Goal: Task Accomplishment & Management: Manage account settings

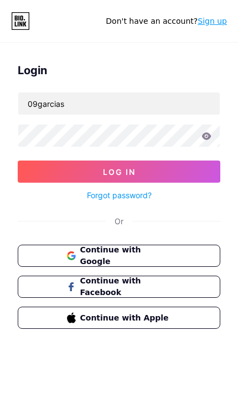
type input "09garcias"
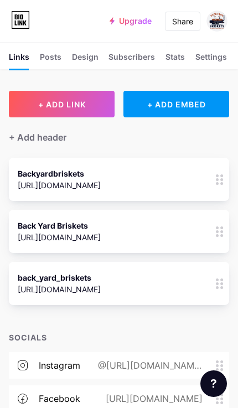
click at [217, 186] on div at bounding box center [219, 179] width 19 height 43
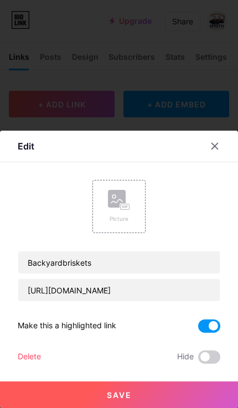
click at [209, 354] on span at bounding box center [209, 356] width 22 height 13
click at [198, 360] on input "checkbox" at bounding box center [198, 360] width 0 height 0
click at [33, 391] on button "Save" at bounding box center [119, 394] width 238 height 27
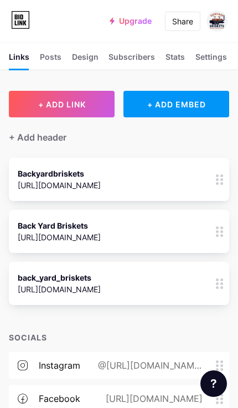
click at [211, 242] on div at bounding box center [219, 231] width 19 height 43
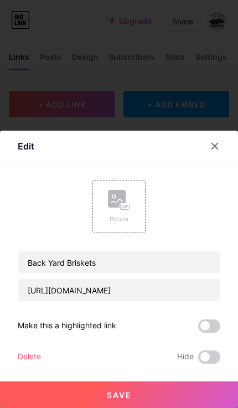
click at [206, 359] on span at bounding box center [209, 356] width 22 height 13
click at [198, 360] on input "checkbox" at bounding box center [198, 360] width 0 height 0
click at [188, 406] on button "Save" at bounding box center [119, 394] width 238 height 27
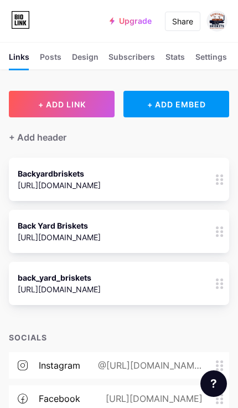
click at [219, 289] on div at bounding box center [219, 283] width 19 height 43
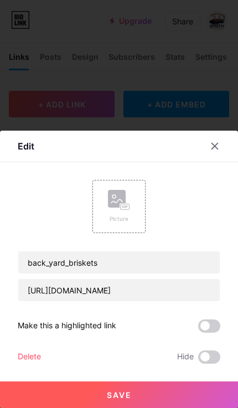
click at [212, 357] on span at bounding box center [209, 356] width 22 height 13
click at [198, 360] on input "checkbox" at bounding box center [198, 360] width 0 height 0
click at [181, 395] on button "Save" at bounding box center [119, 394] width 238 height 27
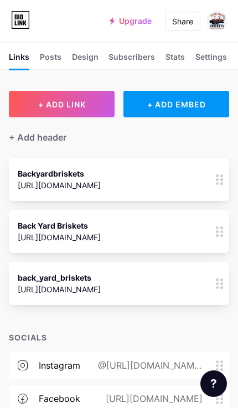
click at [217, 235] on circle at bounding box center [217, 235] width 3 height 3
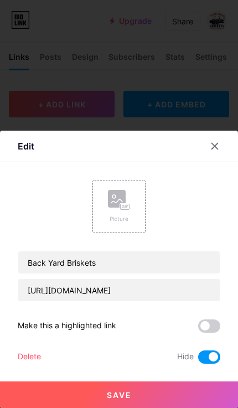
click at [18, 360] on div "Delete" at bounding box center [29, 356] width 23 height 13
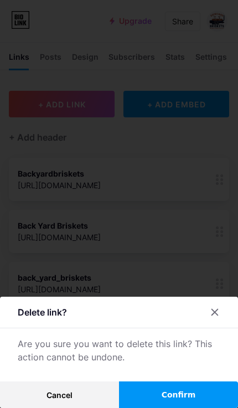
click at [192, 399] on span "Confirm" at bounding box center [179, 395] width 34 height 12
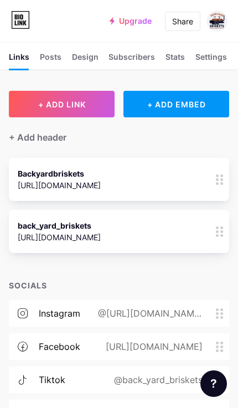
click at [215, 188] on div at bounding box center [219, 179] width 19 height 43
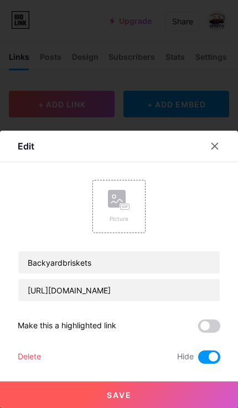
click at [25, 351] on div "Delete" at bounding box center [29, 356] width 23 height 13
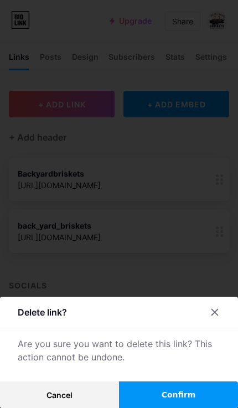
click at [184, 396] on span "Confirm" at bounding box center [179, 395] width 34 height 12
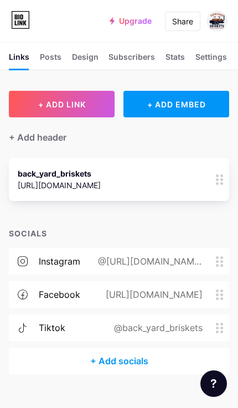
click at [217, 184] on div at bounding box center [219, 179] width 19 height 43
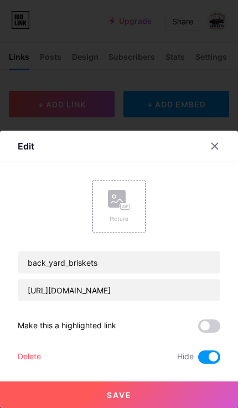
click at [23, 361] on div "Delete" at bounding box center [29, 356] width 23 height 13
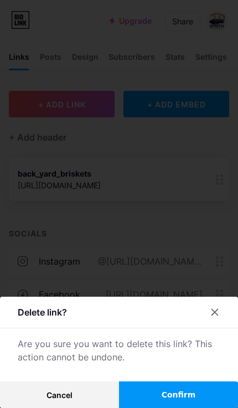
click at [30, 387] on button "Cancel" at bounding box center [59, 394] width 119 height 27
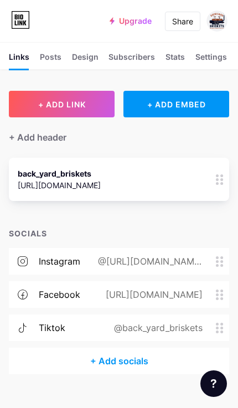
click at [23, 182] on div "https://www.tiktok.com/@back_yard_briskets?_t=ZP-8ymQRsvxeeN&_r=1" at bounding box center [59, 185] width 83 height 12
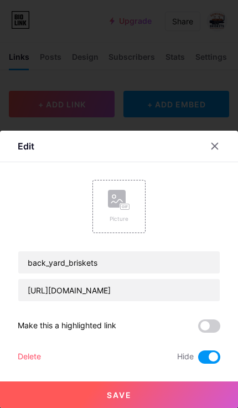
click at [27, 361] on div "Delete" at bounding box center [29, 356] width 23 height 13
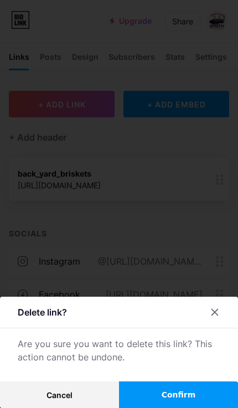
click at [186, 393] on span "Confirm" at bounding box center [179, 395] width 34 height 12
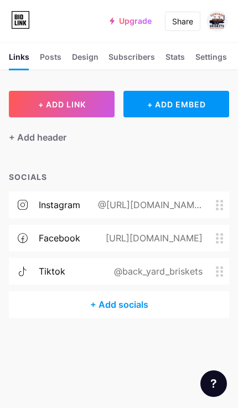
click at [97, 304] on div "+ Add socials" at bounding box center [119, 304] width 220 height 27
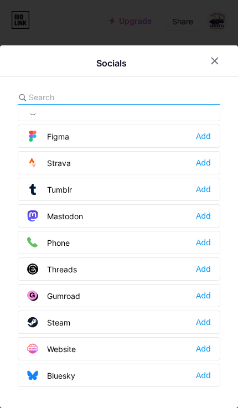
scroll to position [998, 0]
click at [39, 247] on span at bounding box center [37, 242] width 20 height 11
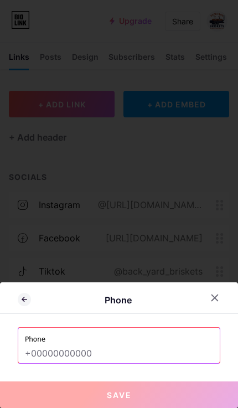
click at [163, 344] on input "text" at bounding box center [119, 353] width 188 height 19
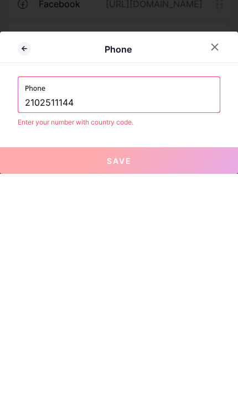
scroll to position [64, 0]
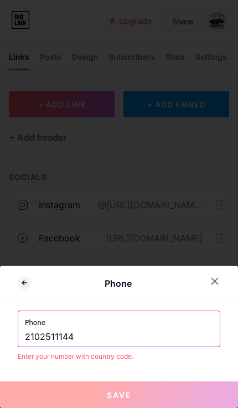
click at [166, 332] on input "2102511144" at bounding box center [119, 337] width 188 height 19
click at [163, 383] on button "Save" at bounding box center [119, 394] width 238 height 27
click at [22, 332] on div "Phone 210 251 1144" at bounding box center [118, 328] width 201 height 35
click at [27, 334] on input "210 251 1144" at bounding box center [119, 337] width 188 height 19
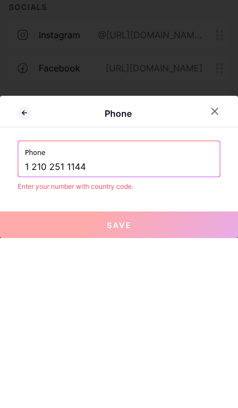
type input "1 210 251 1144"
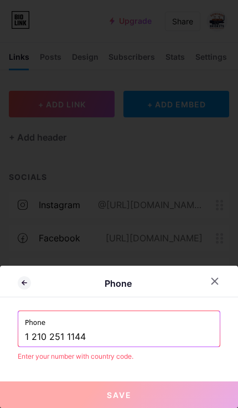
click at [169, 391] on button "Save" at bounding box center [119, 394] width 238 height 27
click at [215, 281] on icon at bounding box center [215, 281] width 6 height 6
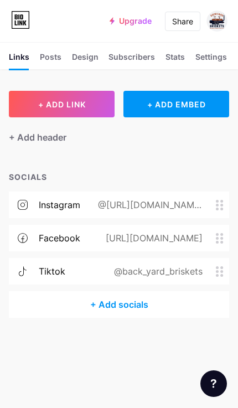
click at [64, 291] on div "+ Add socials" at bounding box center [119, 304] width 220 height 27
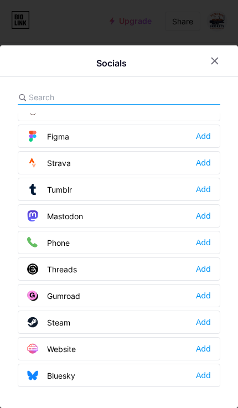
scroll to position [998, 0]
click at [212, 268] on div "Threads Add" at bounding box center [119, 268] width 202 height 23
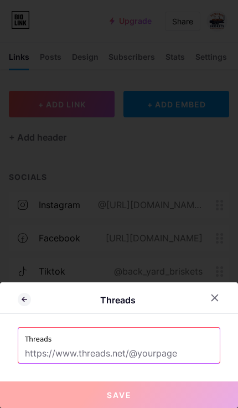
click at [163, 349] on input "text" at bounding box center [119, 353] width 188 height 19
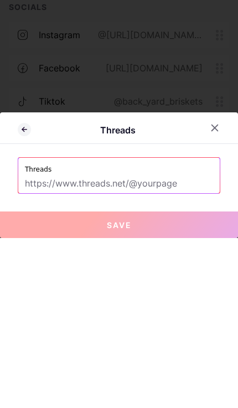
click at [34, 344] on input "text" at bounding box center [119, 353] width 188 height 19
paste input "https://www.threads.com/@backyardbriskets?igshid=NTc4MTIwNjQ2YQ=="
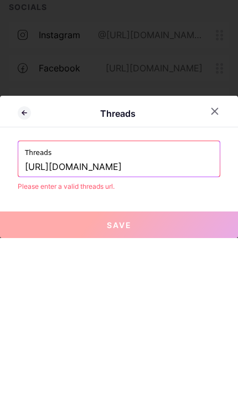
click at [95, 328] on input "https://www.threads.com/@backyardbriskets" at bounding box center [119, 337] width 188 height 19
click at [90, 328] on input "https://ww.com/@backyardbriskets" at bounding box center [119, 337] width 188 height 19
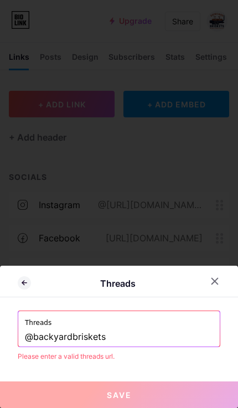
click at [185, 339] on input "@backyardbriskets" at bounding box center [119, 337] width 188 height 19
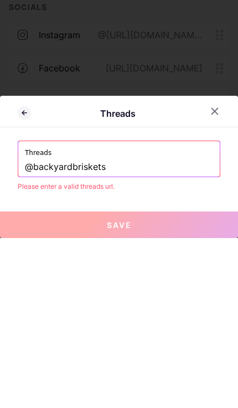
click at [25, 328] on input "@backyardbriskets" at bounding box center [119, 337] width 188 height 19
click at [103, 328] on input "@backyardbriskets" at bounding box center [119, 337] width 188 height 19
type input "@"
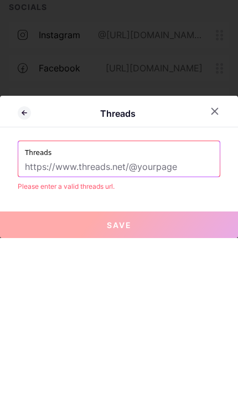
click at [33, 328] on input "text" at bounding box center [119, 337] width 188 height 19
paste input "https://www.threads.com/@backyardbriskets?igshid=NTc4MTIwNjQ2YQ=="
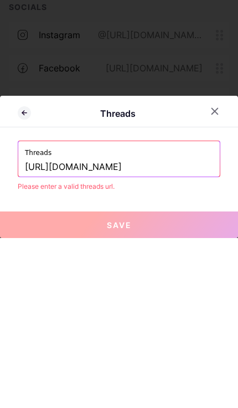
type input "https://www.threads.com/@backyardbriskets"
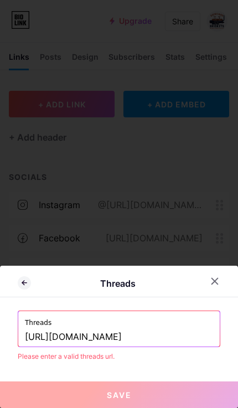
click at [185, 388] on button "Save" at bounding box center [119, 394] width 238 height 27
click at [217, 283] on icon at bounding box center [214, 281] width 9 height 9
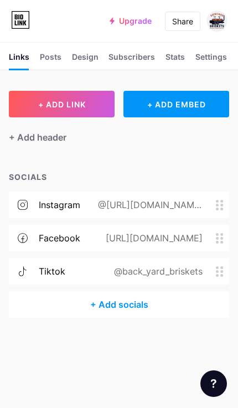
click at [43, 291] on div "+ Add socials" at bounding box center [119, 304] width 220 height 27
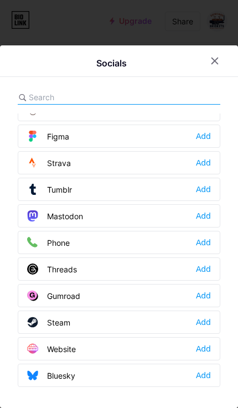
click at [29, 241] on icon at bounding box center [32, 242] width 11 height 11
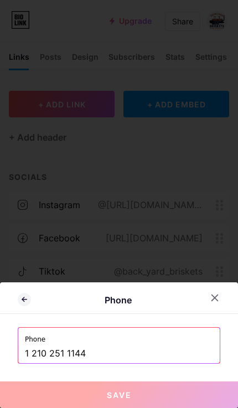
click at [187, 356] on input "1 210 251 1144" at bounding box center [119, 353] width 188 height 19
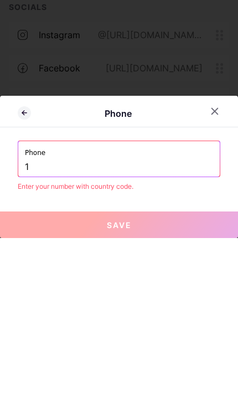
type input "1"
type input "12102511144"
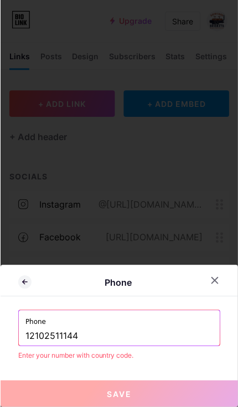
scroll to position [65, 0]
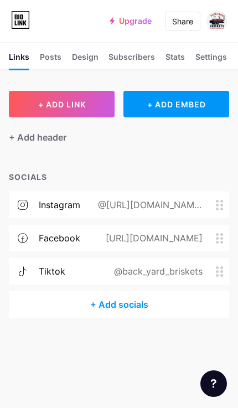
click at [19, 133] on div "+ Add header" at bounding box center [38, 137] width 58 height 13
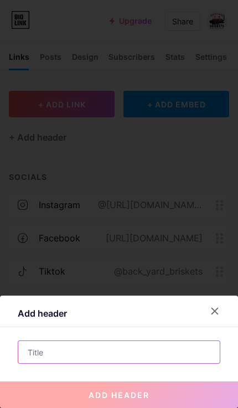
click at [37, 358] on input "text" at bounding box center [118, 352] width 201 height 22
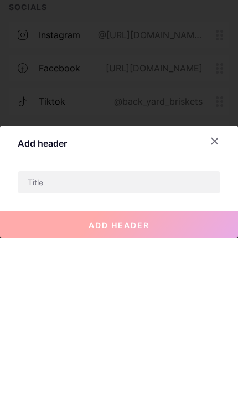
scroll to position [64, 0]
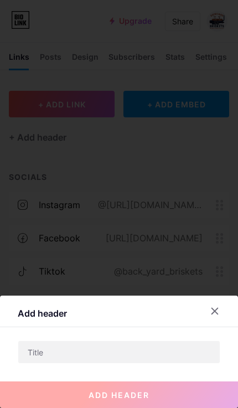
click at [58, 154] on div at bounding box center [119, 204] width 238 height 408
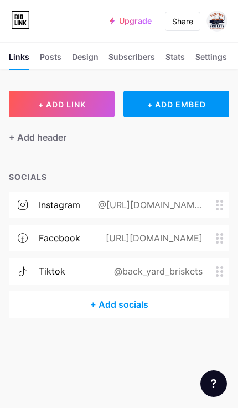
click at [48, 56] on div "Posts" at bounding box center [51, 60] width 22 height 18
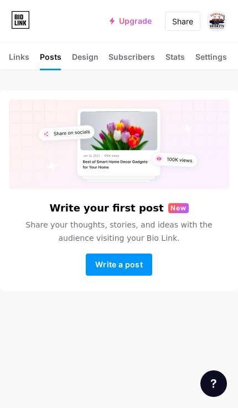
click at [85, 58] on div "Design" at bounding box center [85, 60] width 27 height 18
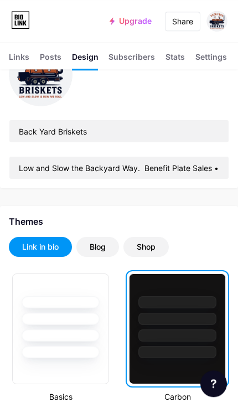
scroll to position [79, 0]
click at [178, 59] on div "Stats" at bounding box center [174, 60] width 19 height 18
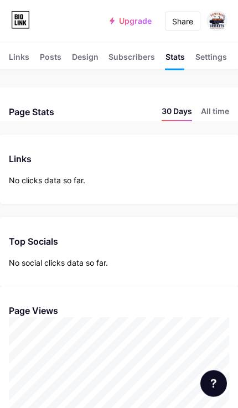
scroll to position [3, 0]
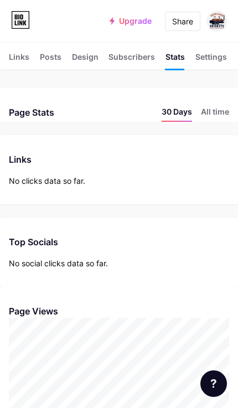
click at [206, 58] on div "Settings" at bounding box center [211, 60] width 32 height 18
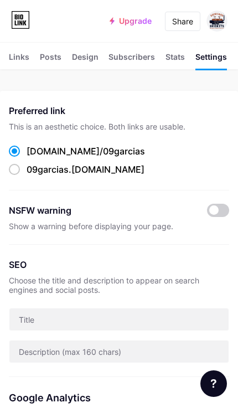
click at [13, 62] on div "Links" at bounding box center [19, 60] width 20 height 18
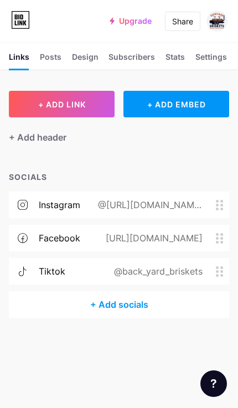
click at [34, 107] on button "+ ADD LINK" at bounding box center [62, 104] width 106 height 27
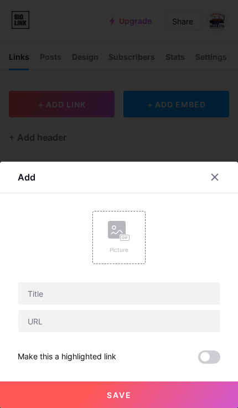
click at [213, 172] on div at bounding box center [215, 177] width 20 height 20
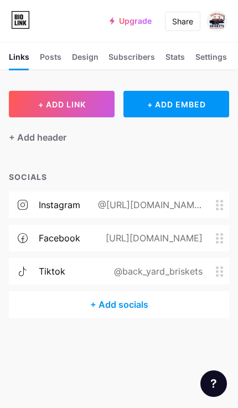
click at [214, 60] on div "Settings" at bounding box center [211, 60] width 32 height 18
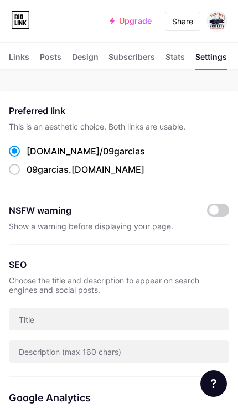
click at [181, 58] on div "Stats" at bounding box center [174, 60] width 19 height 18
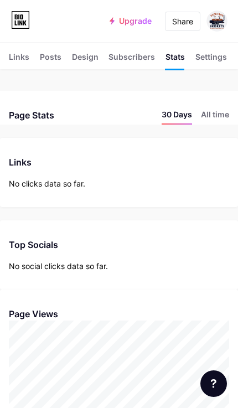
click at [217, 23] on img at bounding box center [216, 21] width 21 height 21
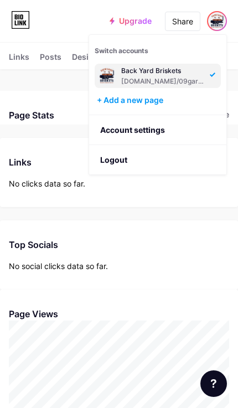
click at [185, 132] on link "Account settings" at bounding box center [157, 130] width 137 height 30
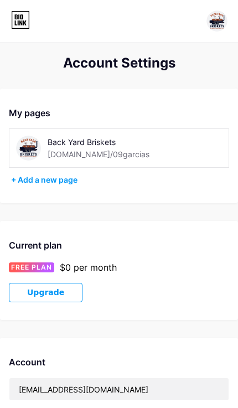
click at [15, 20] on icon at bounding box center [20, 20] width 19 height 18
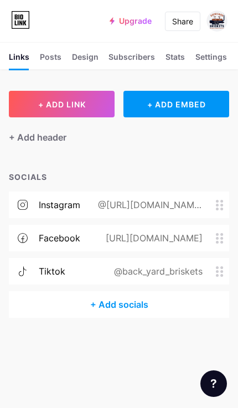
click at [89, 53] on div "Design" at bounding box center [85, 60] width 27 height 18
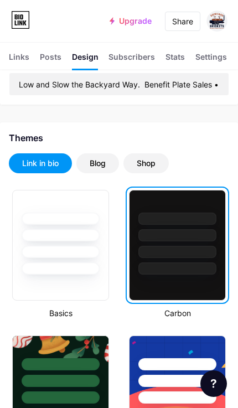
scroll to position [206, 0]
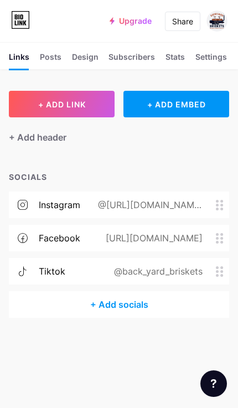
click at [28, 102] on button "+ ADD LINK" at bounding box center [62, 104] width 106 height 27
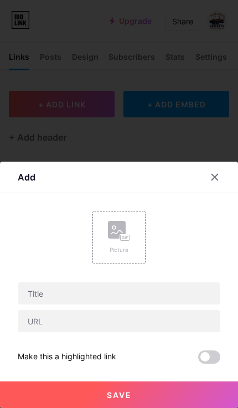
click at [219, 178] on icon at bounding box center [214, 177] width 9 height 9
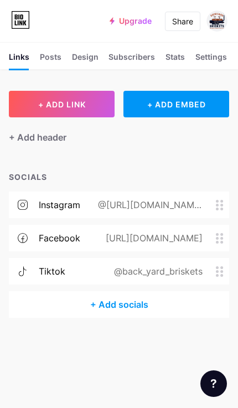
click at [145, 308] on div "+ Add socials" at bounding box center [119, 304] width 220 height 27
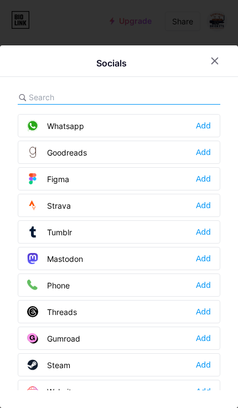
scroll to position [958, 0]
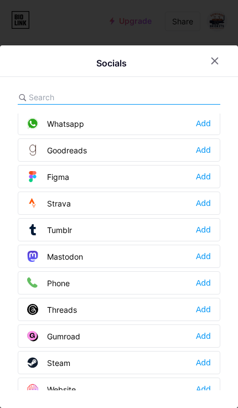
click at [32, 282] on icon at bounding box center [32, 282] width 11 height 11
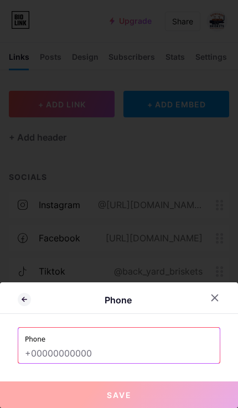
click at [154, 357] on input "text" at bounding box center [119, 353] width 188 height 19
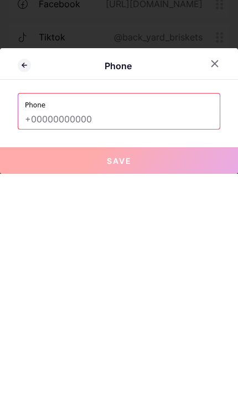
scroll to position [64, 0]
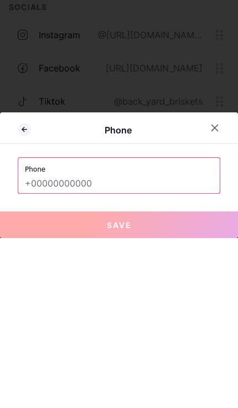
click at [29, 344] on input "text" at bounding box center [119, 353] width 188 height 19
click at [37, 344] on input "text" at bounding box center [119, 353] width 188 height 19
paste input "tel:2102511144"
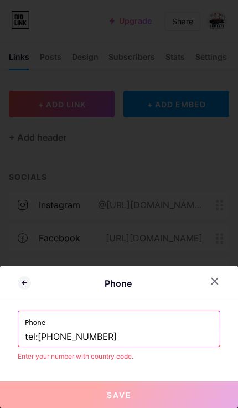
click at [186, 336] on input "tel:2102511144" at bounding box center [119, 337] width 188 height 19
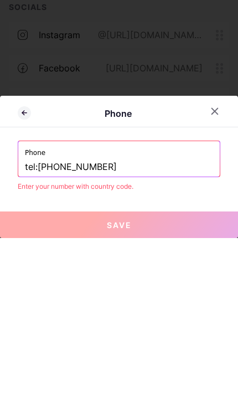
click at [35, 328] on input "tel:2102511144" at bounding box center [119, 337] width 188 height 19
click at [34, 328] on input "tel:2102511144" at bounding box center [119, 337] width 188 height 19
click at [29, 328] on input "tel:2102511144" at bounding box center [119, 337] width 188 height 19
type input "2102511144"
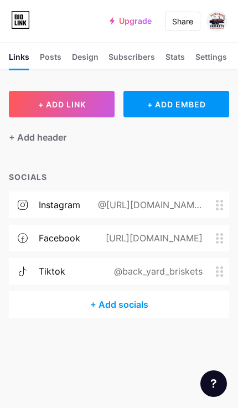
click at [56, 307] on div "+ Add socials" at bounding box center [119, 304] width 220 height 27
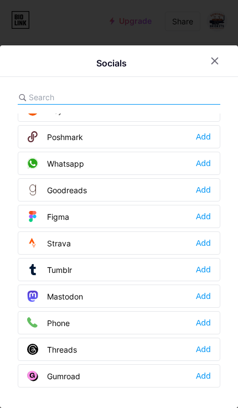
scroll to position [918, 0]
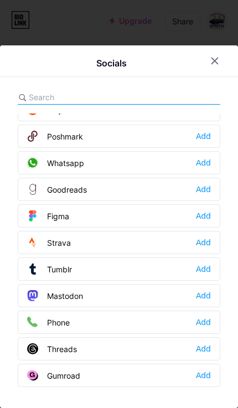
click at [209, 320] on div "Add" at bounding box center [203, 321] width 15 height 11
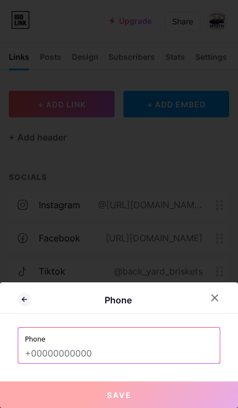
click at [25, 353] on input "text" at bounding box center [119, 353] width 188 height 19
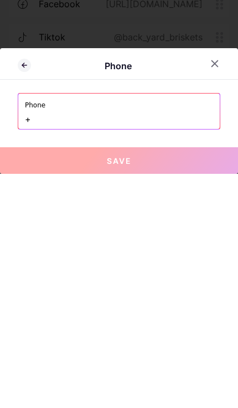
scroll to position [64, 0]
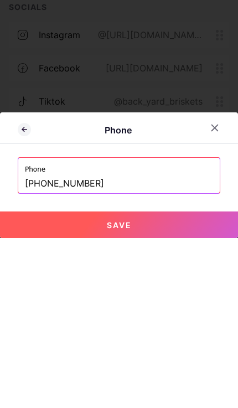
click at [25, 381] on button "Save" at bounding box center [119, 394] width 238 height 27
type input "tel:[PHONE_NUMBER]"
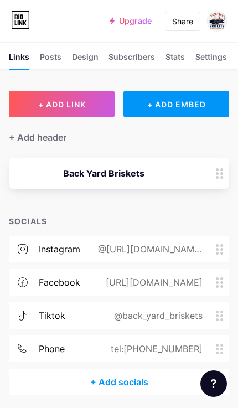
click at [166, 316] on div "@back_yard_briskets" at bounding box center [156, 315] width 120 height 13
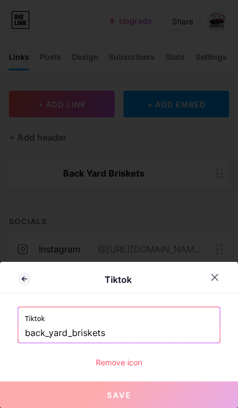
click at [134, 333] on input "back_yard_briskets" at bounding box center [119, 333] width 188 height 19
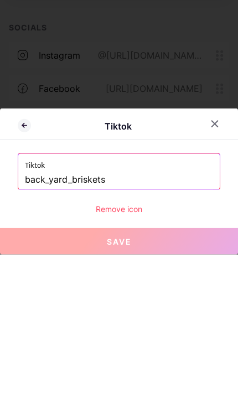
click at [86, 324] on input "back_yard_briskets" at bounding box center [119, 333] width 188 height 19
paste input "back_yard_briskets"
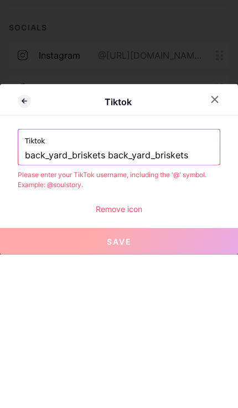
click at [96, 299] on input "back_yard_briskets back_yard_briskets" at bounding box center [119, 308] width 188 height 19
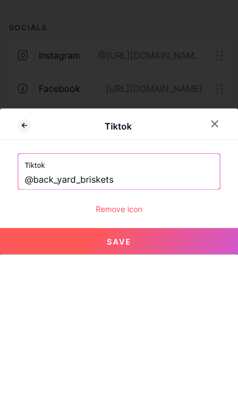
scroll to position [64, 0]
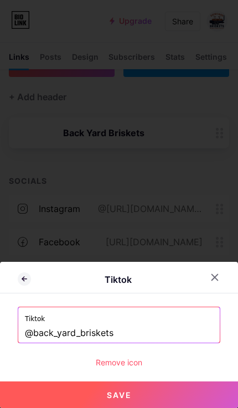
click at [164, 392] on button "Save" at bounding box center [119, 394] width 238 height 27
type input "https://tiktok.com/@back_yard_briskets"
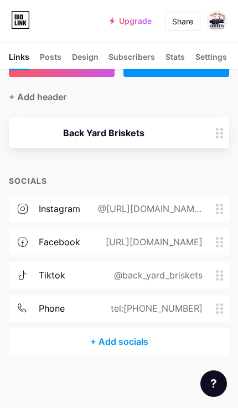
click at [54, 268] on div "tiktok" at bounding box center [52, 274] width 27 height 13
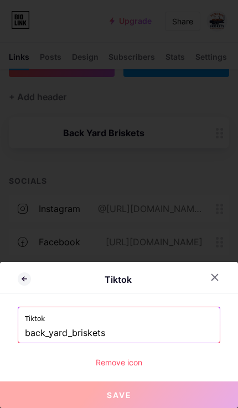
click at [219, 277] on div at bounding box center [215, 277] width 20 height 20
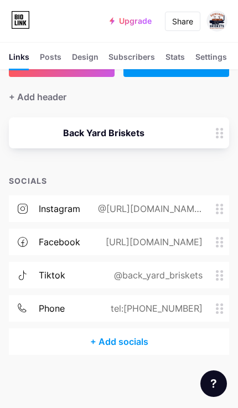
click at [22, 15] on icon at bounding box center [20, 20] width 19 height 18
click at [12, 25] on icon at bounding box center [20, 20] width 17 height 17
click at [44, 51] on div "Posts" at bounding box center [51, 60] width 22 height 18
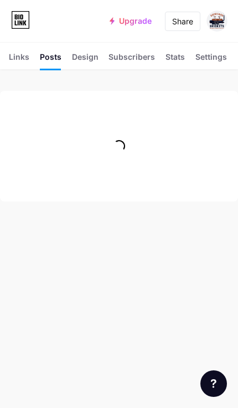
click at [82, 59] on div "Design" at bounding box center [85, 60] width 27 height 18
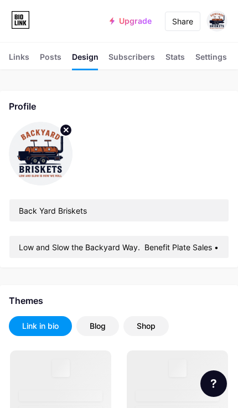
click at [14, 57] on div "Links" at bounding box center [19, 60] width 20 height 18
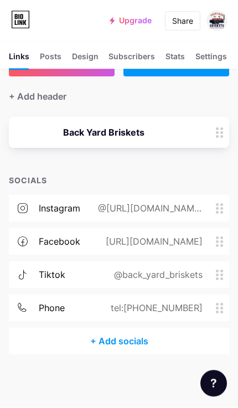
scroll to position [64, 0]
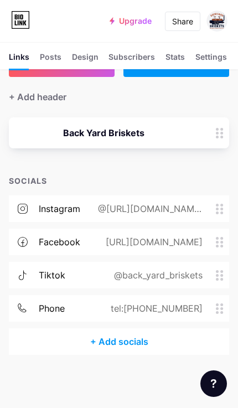
click at [178, 302] on div "tel:[PHONE_NUMBER]" at bounding box center [154, 308] width 123 height 13
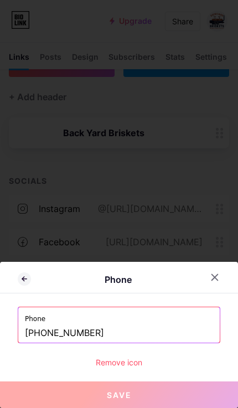
click at [27, 330] on input "[PHONE_NUMBER]" at bounding box center [119, 333] width 188 height 19
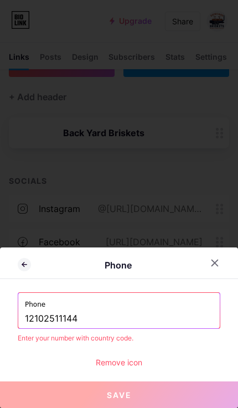
click at [25, 321] on input "12102511144" at bounding box center [119, 318] width 188 height 19
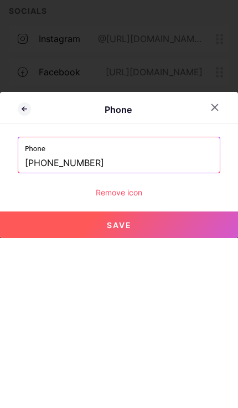
click at [198, 381] on button "Save" at bounding box center [119, 394] width 238 height 27
type input "tel:[PHONE_NUMBER]"
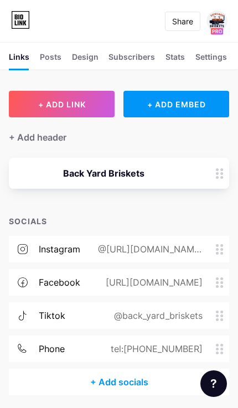
click at [204, 104] on div "+ ADD EMBED" at bounding box center [176, 104] width 106 height 27
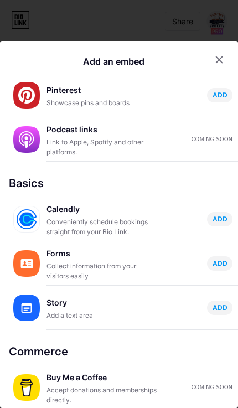
scroll to position [397, 0]
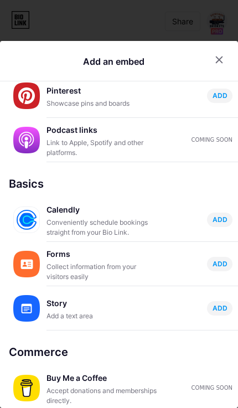
click at [221, 215] on span "ADD" at bounding box center [219, 219] width 15 height 9
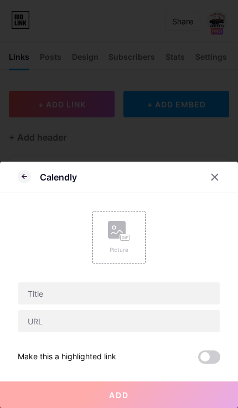
click at [224, 172] on div at bounding box center [221, 177] width 33 height 20
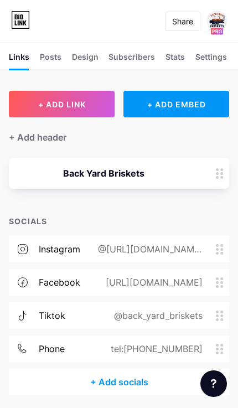
click at [193, 105] on div "+ ADD EMBED" at bounding box center [176, 104] width 106 height 27
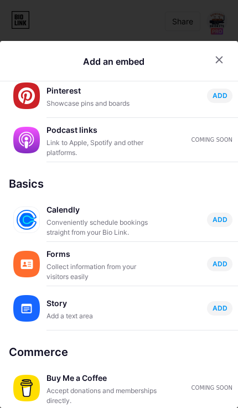
click at [24, 295] on img at bounding box center [26, 308] width 27 height 27
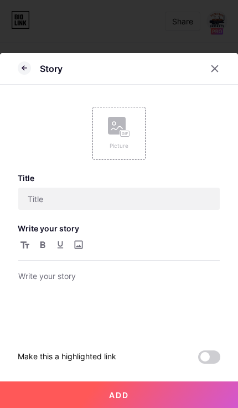
click at [217, 67] on icon at bounding box center [214, 68] width 9 height 9
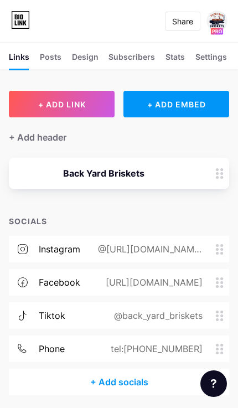
click at [218, 23] on img at bounding box center [216, 21] width 21 height 21
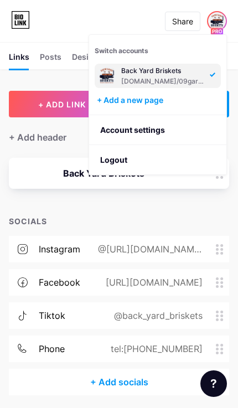
click at [162, 133] on link "Account settings" at bounding box center [157, 130] width 137 height 30
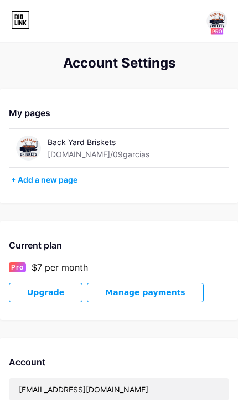
click at [17, 23] on icon at bounding box center [20, 20] width 19 height 18
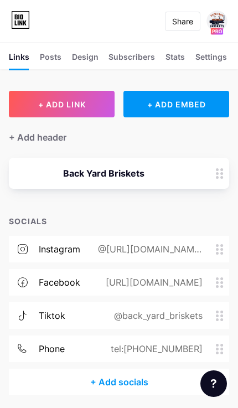
click at [220, 175] on icon at bounding box center [220, 173] width 8 height 11
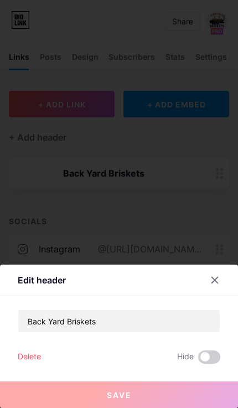
click at [19, 356] on div "Delete" at bounding box center [29, 356] width 23 height 13
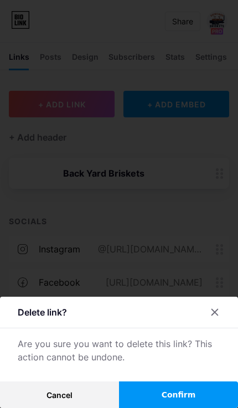
click at [196, 397] on button "Confirm" at bounding box center [178, 394] width 119 height 27
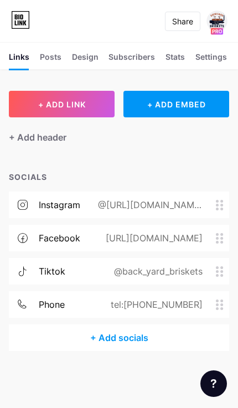
click at [47, 269] on div "tiktok" at bounding box center [52, 270] width 27 height 13
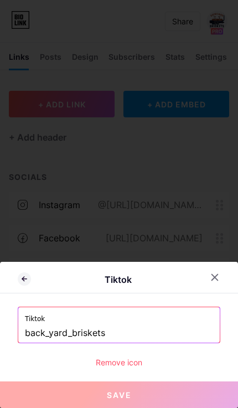
click at [98, 328] on input "back_yard_briskets" at bounding box center [119, 333] width 188 height 19
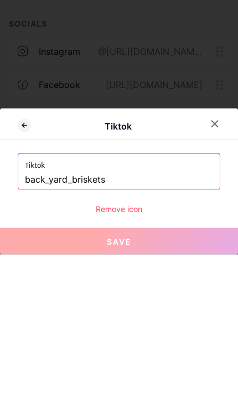
click at [118, 324] on input "back_yard_briskets" at bounding box center [119, 333] width 188 height 19
paste input "https://www.tiktok.com/@back_yard_briskets?_t=ZP-8ymVJzfFSjG&_r=1"
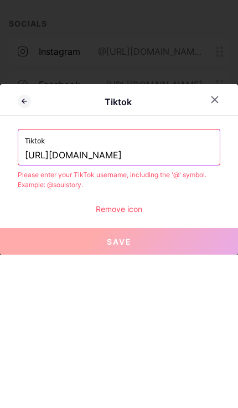
scroll to position [64, 0]
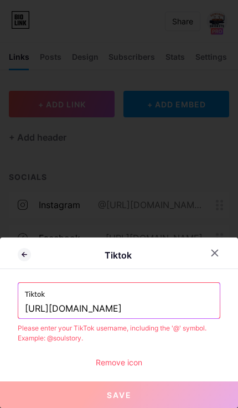
click at [69, 311] on input "https://www.tiktok.com/@back_yard_briskets" at bounding box center [119, 308] width 188 height 19
click at [21, 318] on div "Tiktok https://WWW.tiktok.com/@back_yard_briskets" at bounding box center [118, 300] width 201 height 35
click at [26, 310] on input "https://WWW.tiktok.com/@back_yard_briskets" at bounding box center [119, 308] width 188 height 19
click at [118, 314] on input "https://WWW.tiktok.com/@back_yard_briskets" at bounding box center [119, 308] width 188 height 19
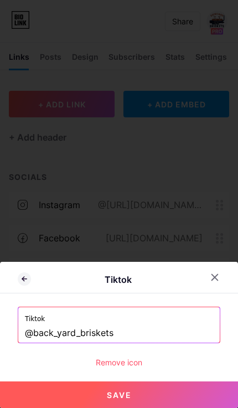
click at [153, 393] on button "Save" at bounding box center [119, 394] width 238 height 27
type input "https://tiktok.com/@back_yard_briskets"
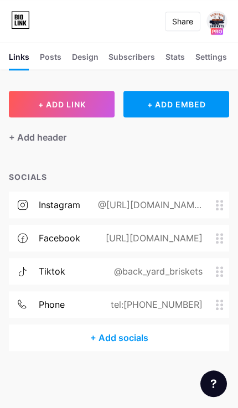
scroll to position [0, 0]
click at [55, 64] on div "Posts" at bounding box center [51, 60] width 22 height 18
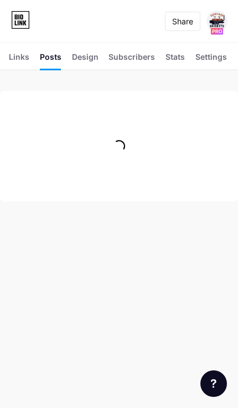
click at [90, 63] on div "Design" at bounding box center [85, 60] width 27 height 18
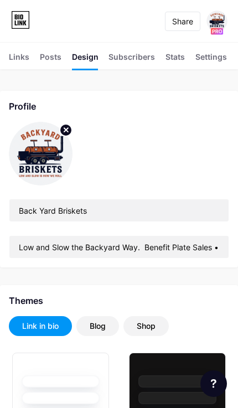
type input "#1a1717"
type input "#ffffff"
click at [211, 59] on div "Settings" at bounding box center [211, 60] width 32 height 18
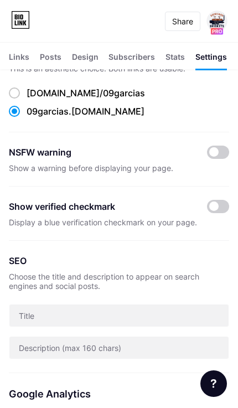
scroll to position [58, 0]
click at [220, 207] on span at bounding box center [218, 206] width 22 height 13
click at [207, 209] on input "checkbox" at bounding box center [207, 209] width 0 height 0
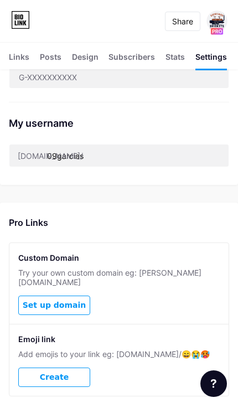
scroll to position [412, 0]
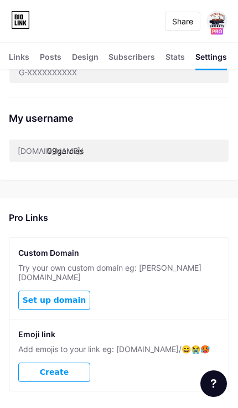
click at [35, 295] on span "Set up domain" at bounding box center [54, 299] width 63 height 9
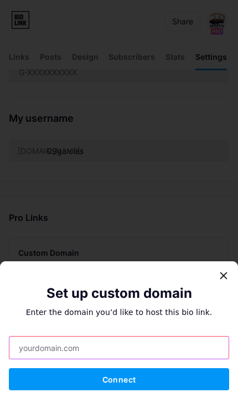
click at [172, 359] on input "text" at bounding box center [118, 347] width 219 height 22
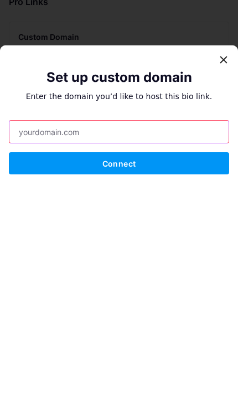
scroll to position [476, 0]
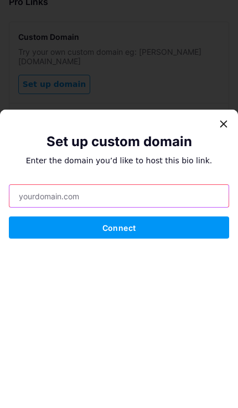
click at [190, 336] on input "text" at bounding box center [118, 347] width 219 height 22
type input "BackYardBriskets.com"
click at [37, 368] on button "Connect" at bounding box center [119, 379] width 220 height 22
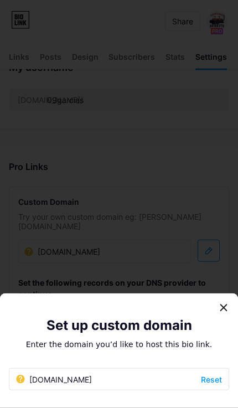
scroll to position [464, 0]
click at [225, 312] on div at bounding box center [224, 308] width 20 height 20
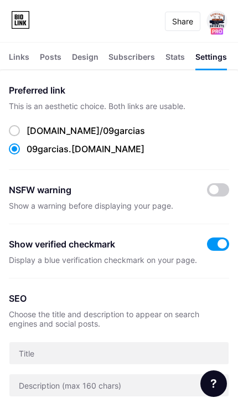
scroll to position [0, 0]
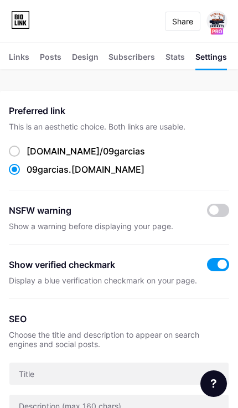
click at [181, 58] on div "Stats" at bounding box center [174, 60] width 19 height 18
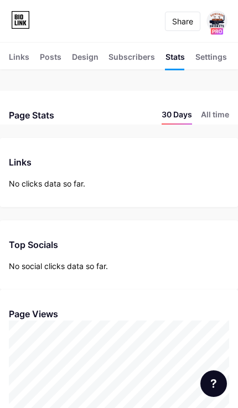
click at [85, 58] on div "Design" at bounding box center [85, 60] width 27 height 18
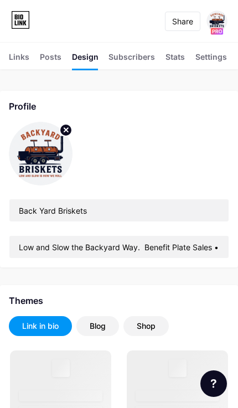
click at [138, 60] on div "Subscribers NEW" at bounding box center [131, 60] width 46 height 18
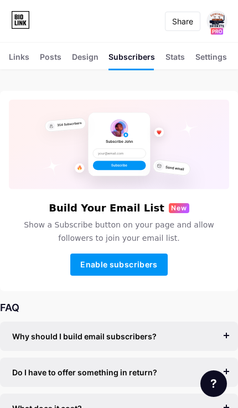
click at [154, 268] on span "Enable subscribers" at bounding box center [118, 263] width 77 height 9
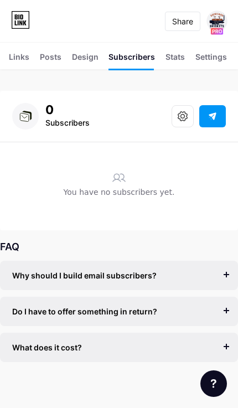
click at [181, 56] on div "Stats" at bounding box center [174, 60] width 19 height 18
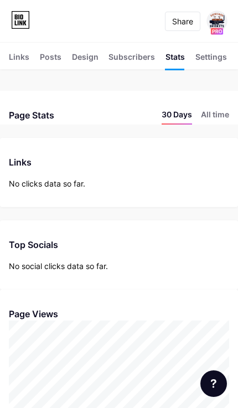
scroll to position [408, 238]
click at [91, 53] on div "Design" at bounding box center [85, 60] width 27 height 18
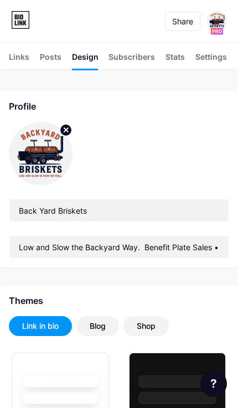
type input "#1a1717"
type input "#ffffff"
click at [20, 58] on div "Links" at bounding box center [19, 60] width 20 height 18
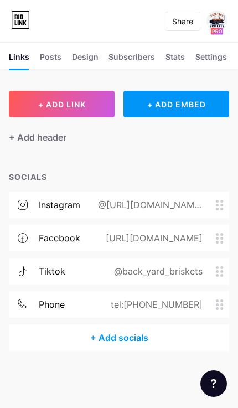
click at [207, 381] on div at bounding box center [213, 383] width 27 height 27
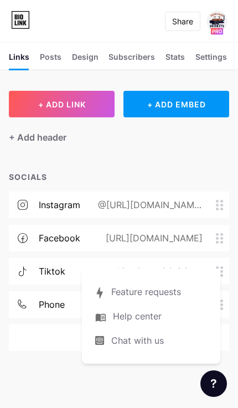
click at [122, 341] on span "Chat with us" at bounding box center [137, 340] width 53 height 13
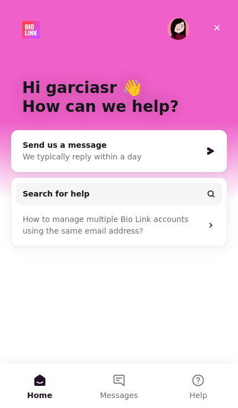
click at [212, 34] on div "Close" at bounding box center [217, 28] width 20 height 20
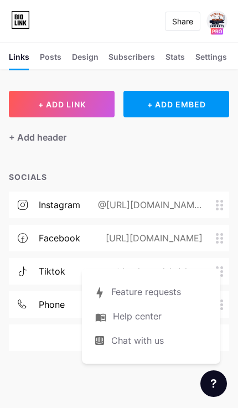
scroll to position [4, 0]
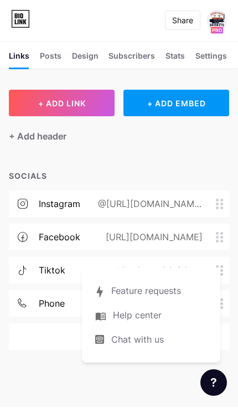
click at [18, 19] on icon at bounding box center [20, 20] width 19 height 18
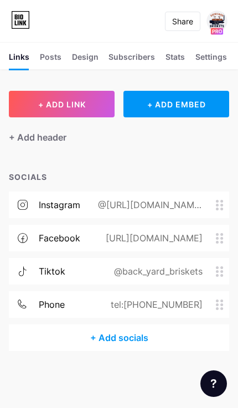
click at [37, 99] on button "+ ADD LINK" at bounding box center [62, 104] width 106 height 27
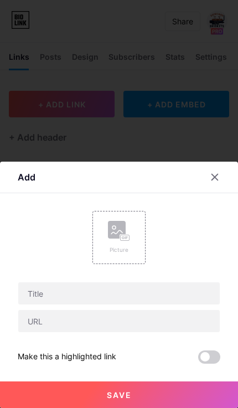
click at [108, 237] on icon at bounding box center [119, 231] width 22 height 20
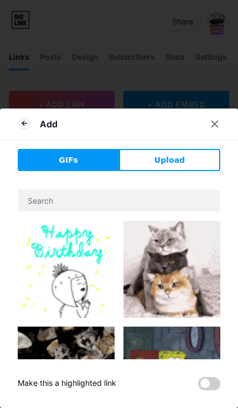
click at [151, 163] on button "Upload" at bounding box center [169, 160] width 101 height 22
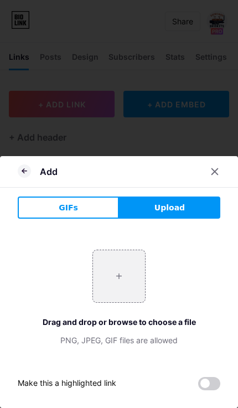
click at [107, 272] on input "file" at bounding box center [119, 276] width 52 height 52
click at [108, 274] on input "file" at bounding box center [119, 276] width 52 height 52
